Goal: Task Accomplishment & Management: Complete application form

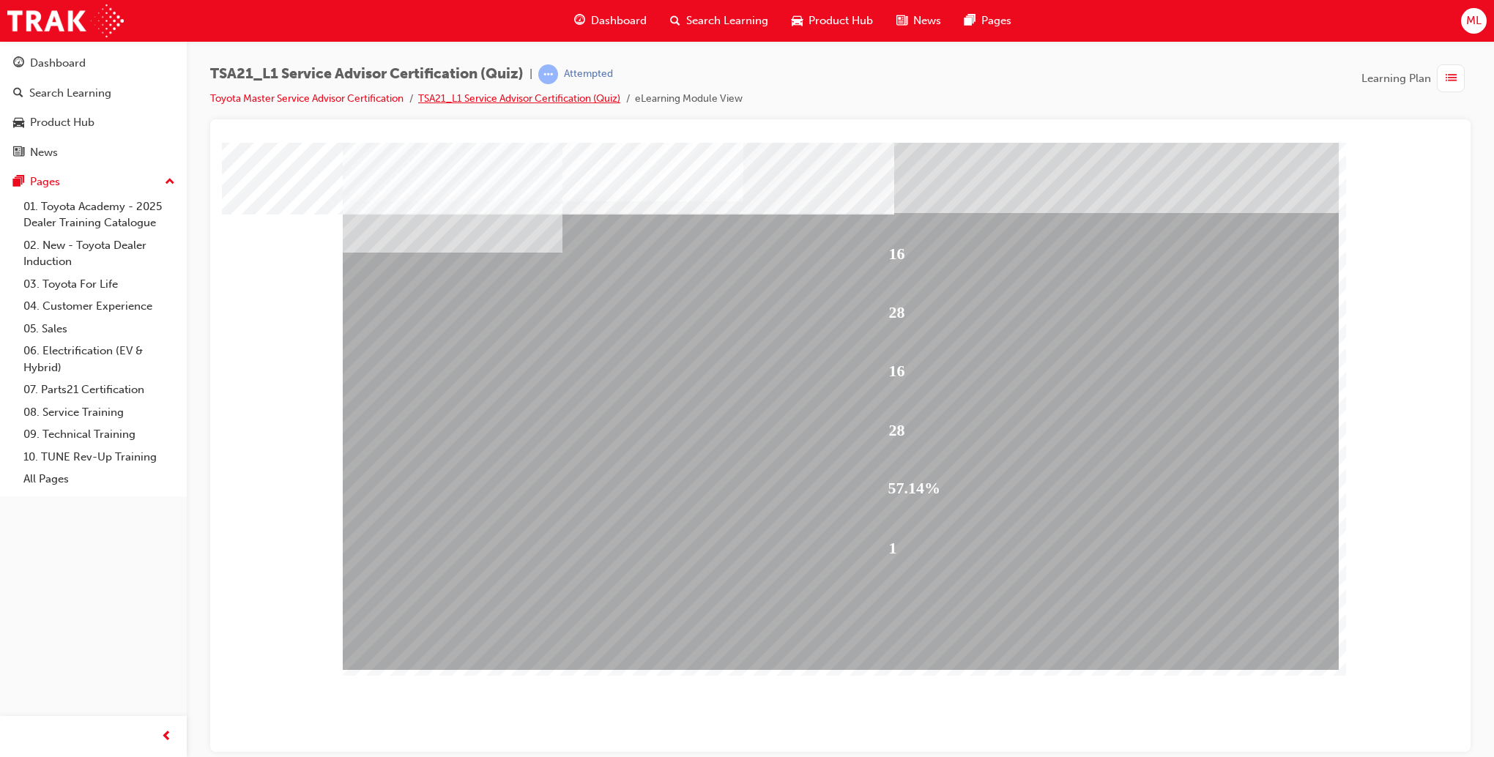
click at [588, 100] on link "TSA21_L1 Service Advisor Certification (Quiz)" at bounding box center [519, 98] width 202 height 12
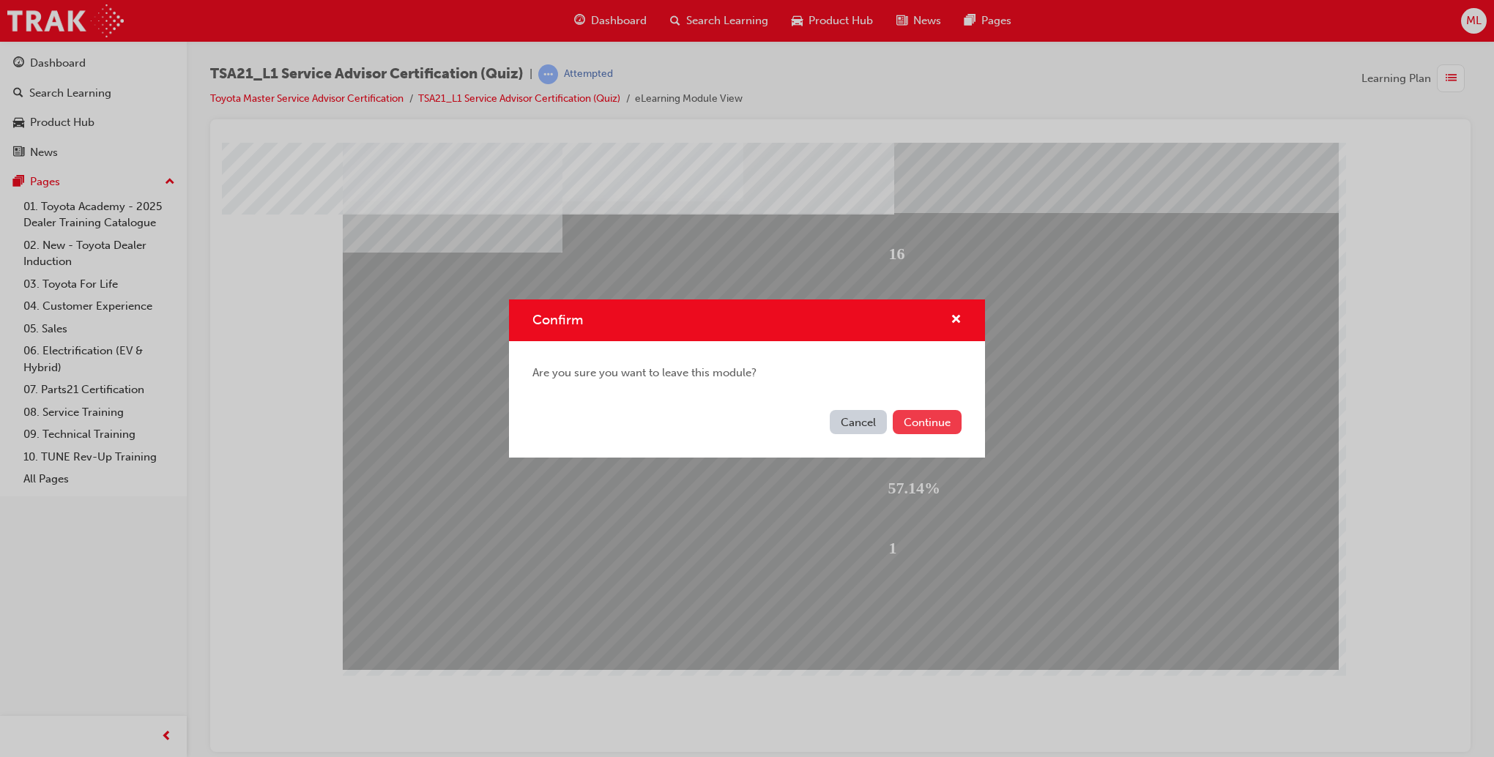
click at [926, 421] on button "Continue" at bounding box center [927, 422] width 69 height 24
